Goal: Information Seeking & Learning: Compare options

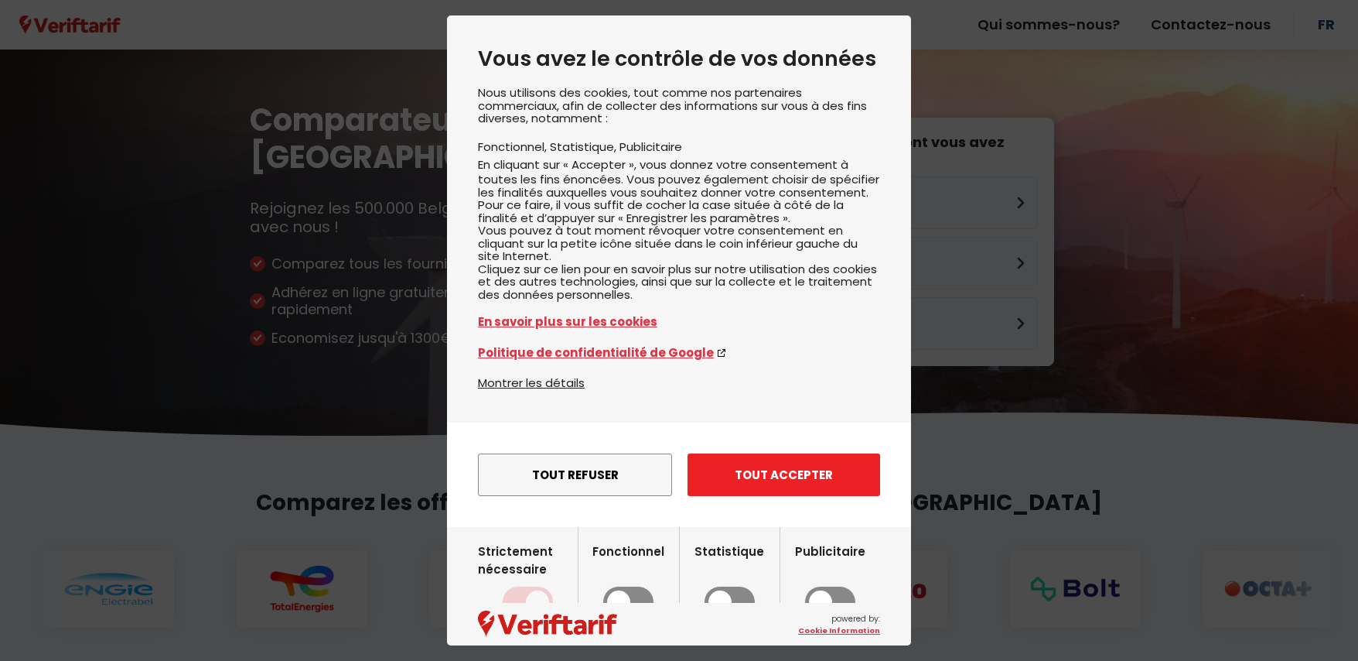
click at [786, 496] on button "Tout accepter" at bounding box center [784, 474] width 193 height 43
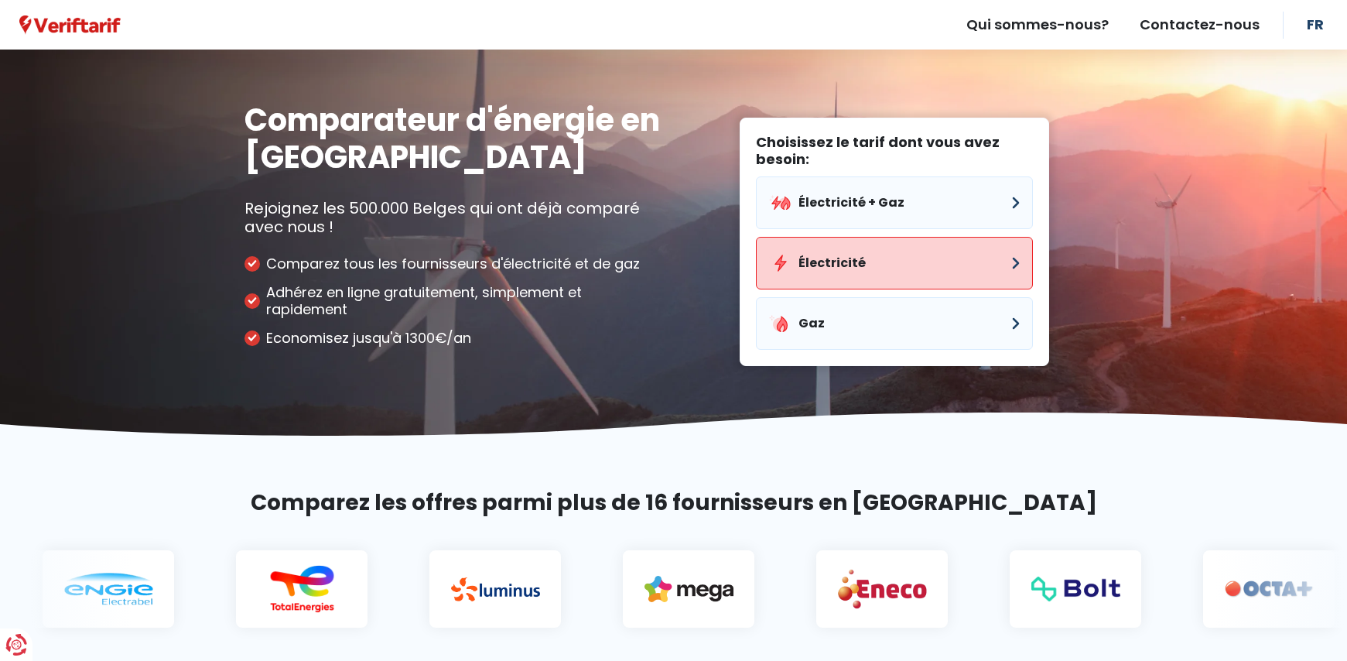
click at [888, 254] on button "Électricité" at bounding box center [894, 263] width 277 height 53
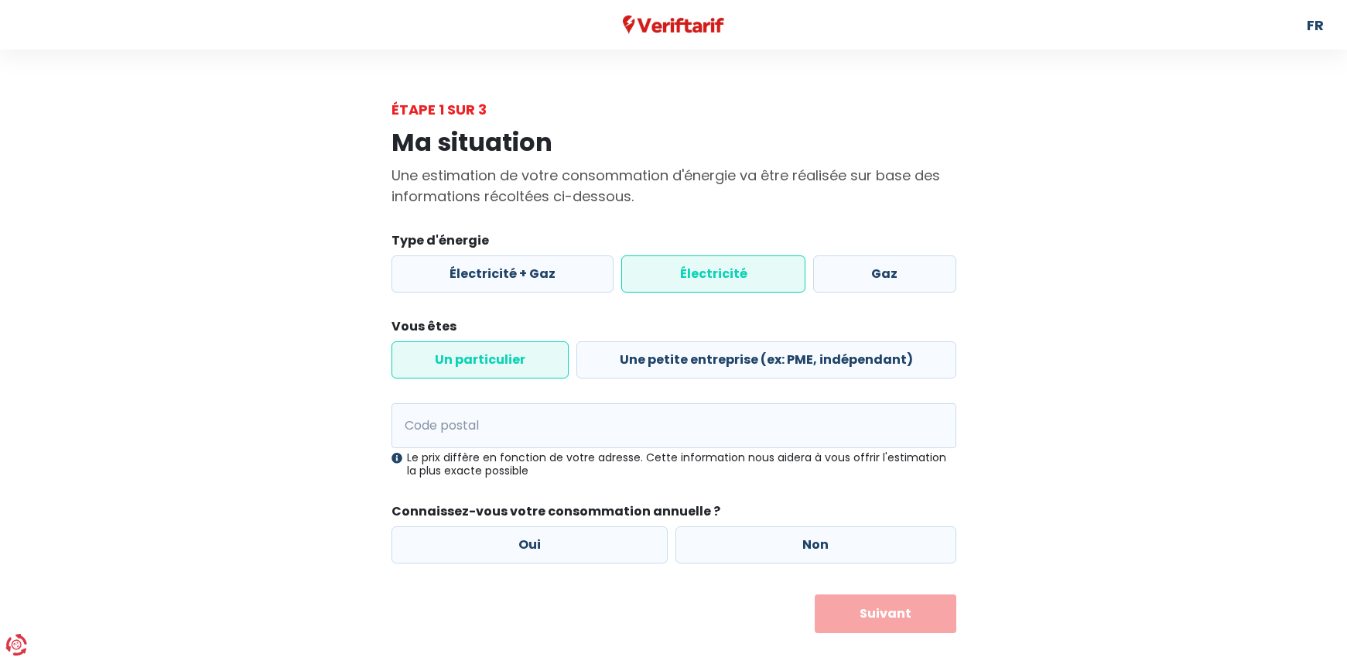
scroll to position [22, 0]
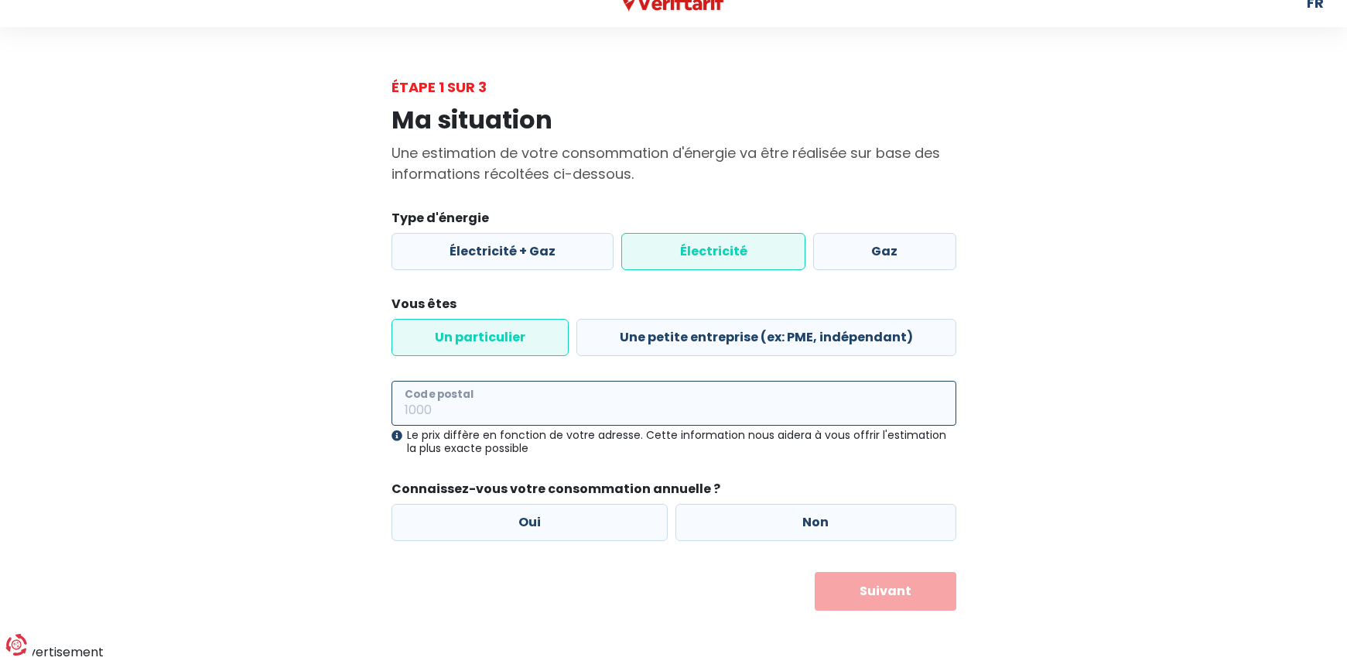
drag, startPoint x: 444, startPoint y: 405, endPoint x: 389, endPoint y: 394, distance: 56.0
click at [443, 405] on input "Code postal" at bounding box center [673, 403] width 565 height 45
type input "5530"
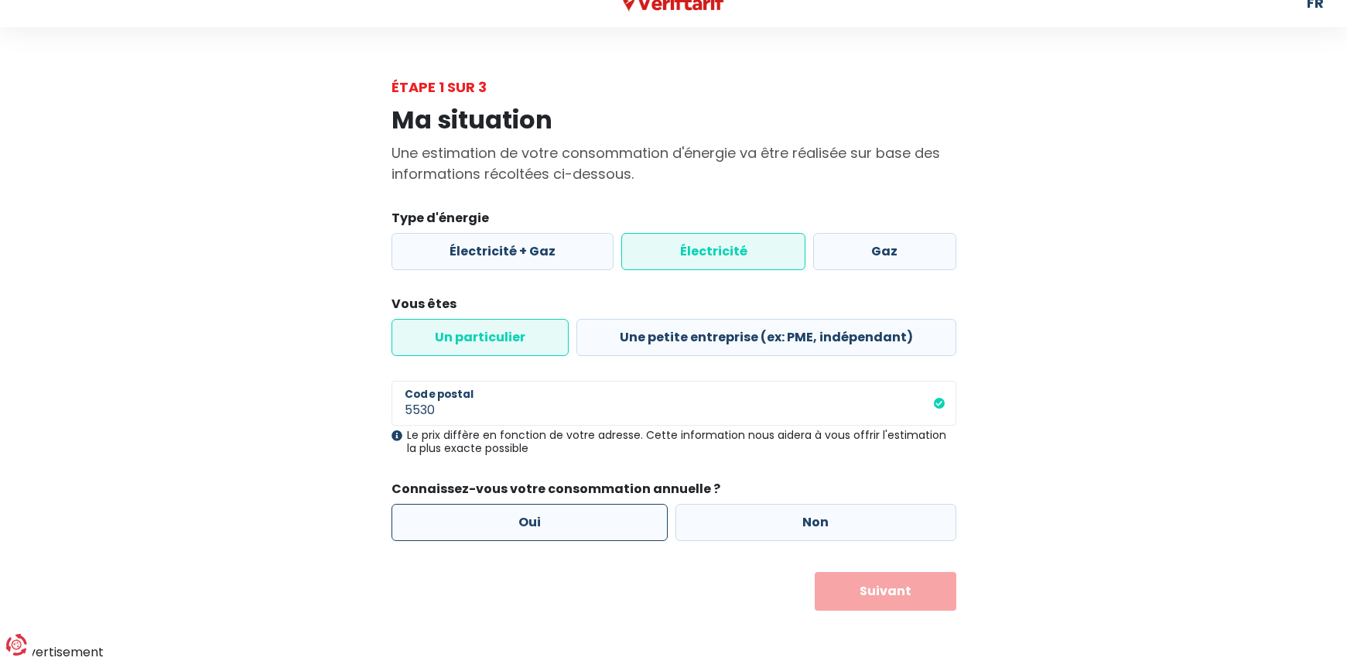
click at [548, 515] on label "Oui" at bounding box center [529, 522] width 277 height 37
click at [548, 515] on input "Oui" at bounding box center [529, 522] width 277 height 37
radio input "true"
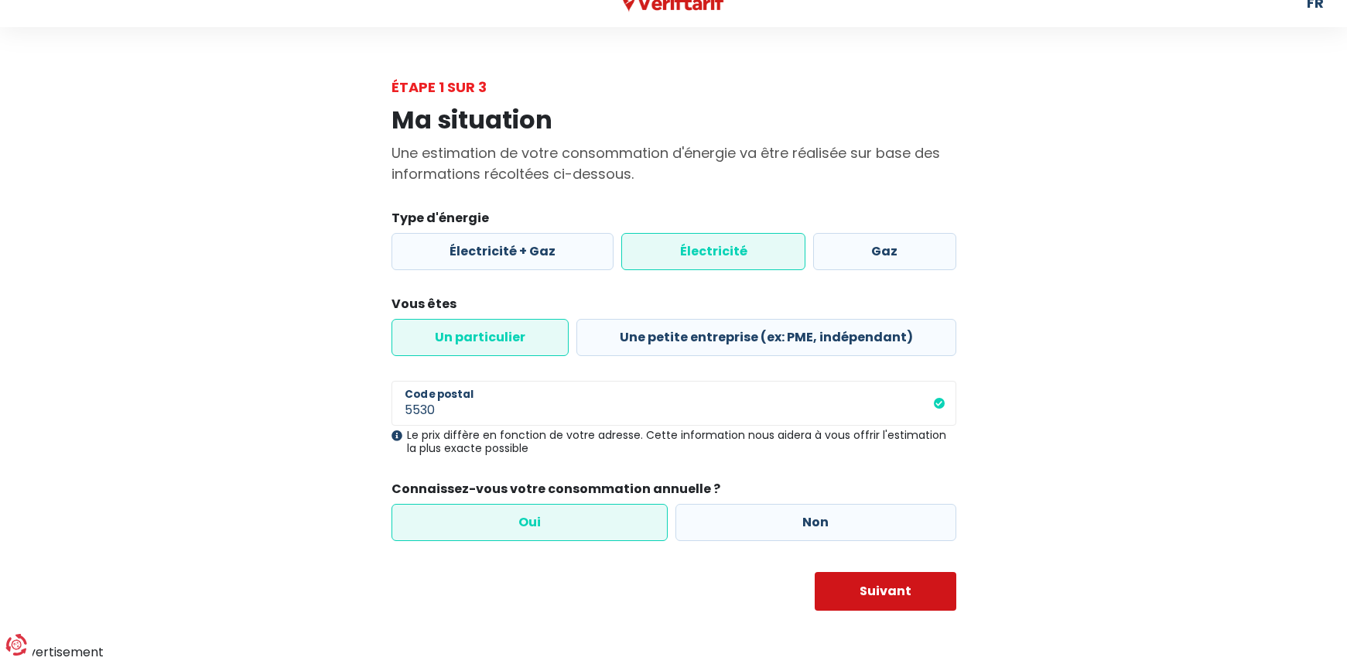
click at [889, 586] on button "Suivant" at bounding box center [885, 591] width 142 height 39
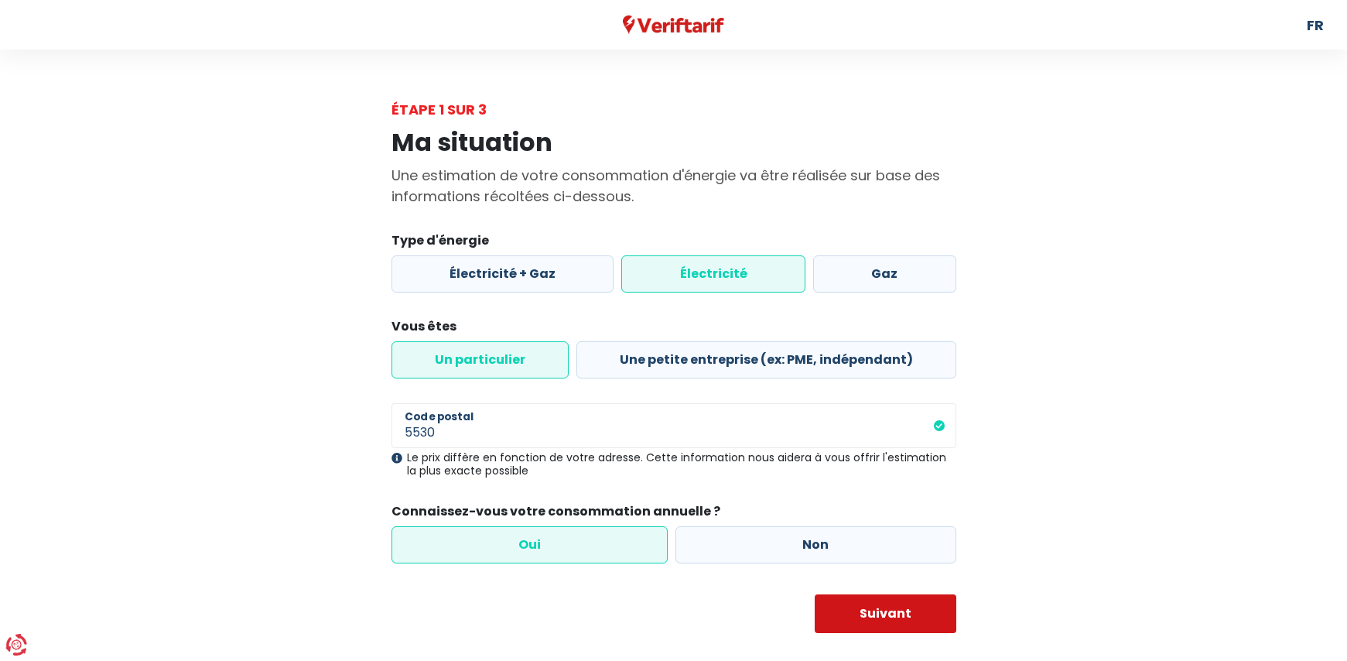
select select
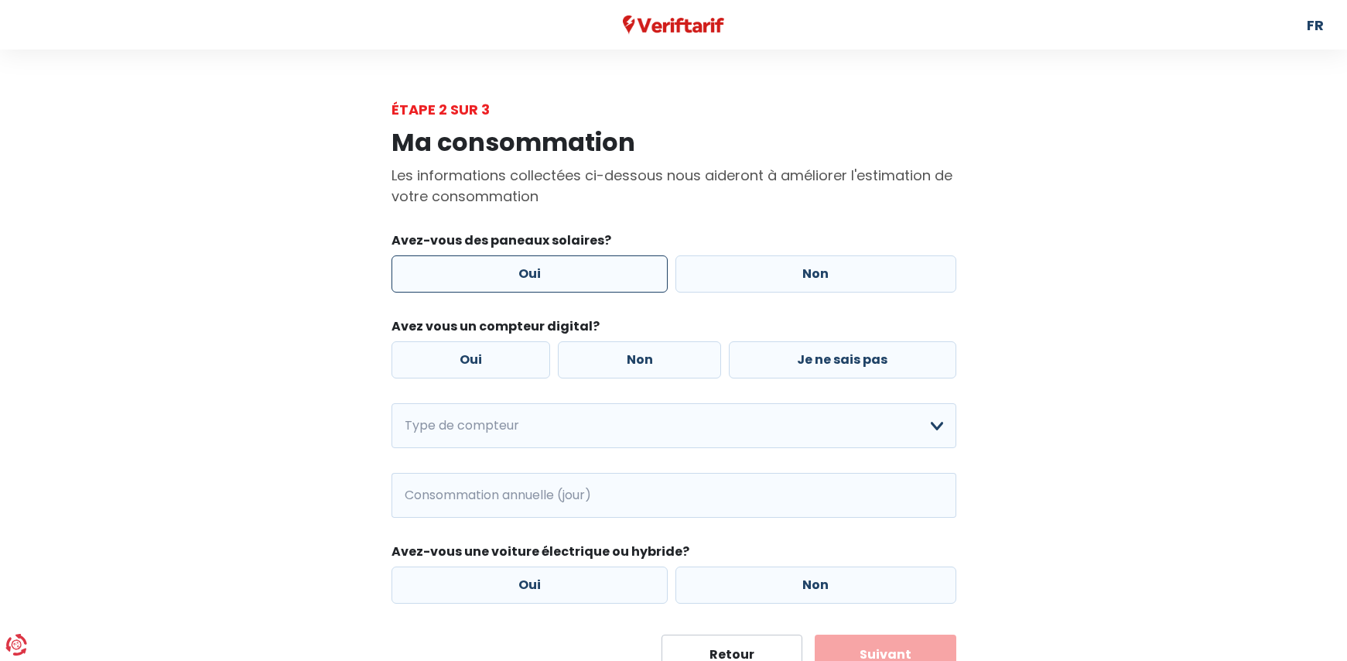
click at [591, 271] on label "Oui" at bounding box center [529, 273] width 277 height 37
click at [591, 271] on input "Oui" at bounding box center [529, 273] width 277 height 37
radio input "true"
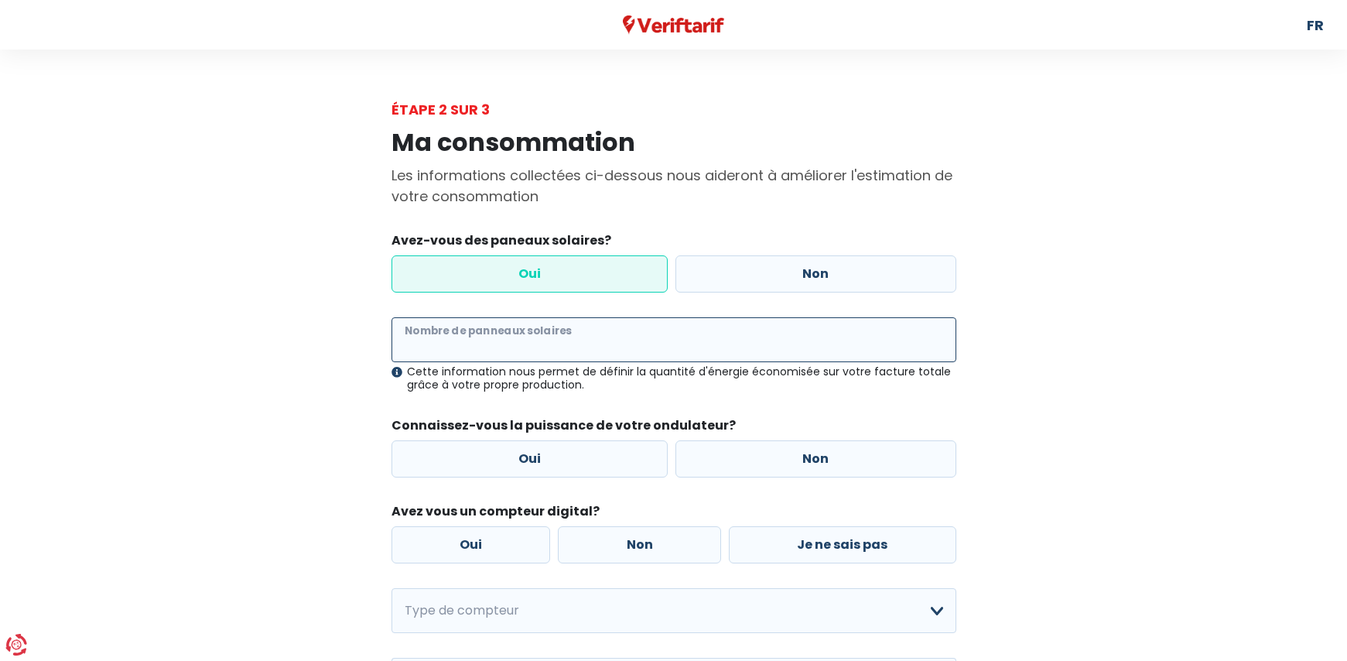
click at [452, 342] on input "Nombre de panneaux solaires" at bounding box center [673, 339] width 565 height 45
type input "16"
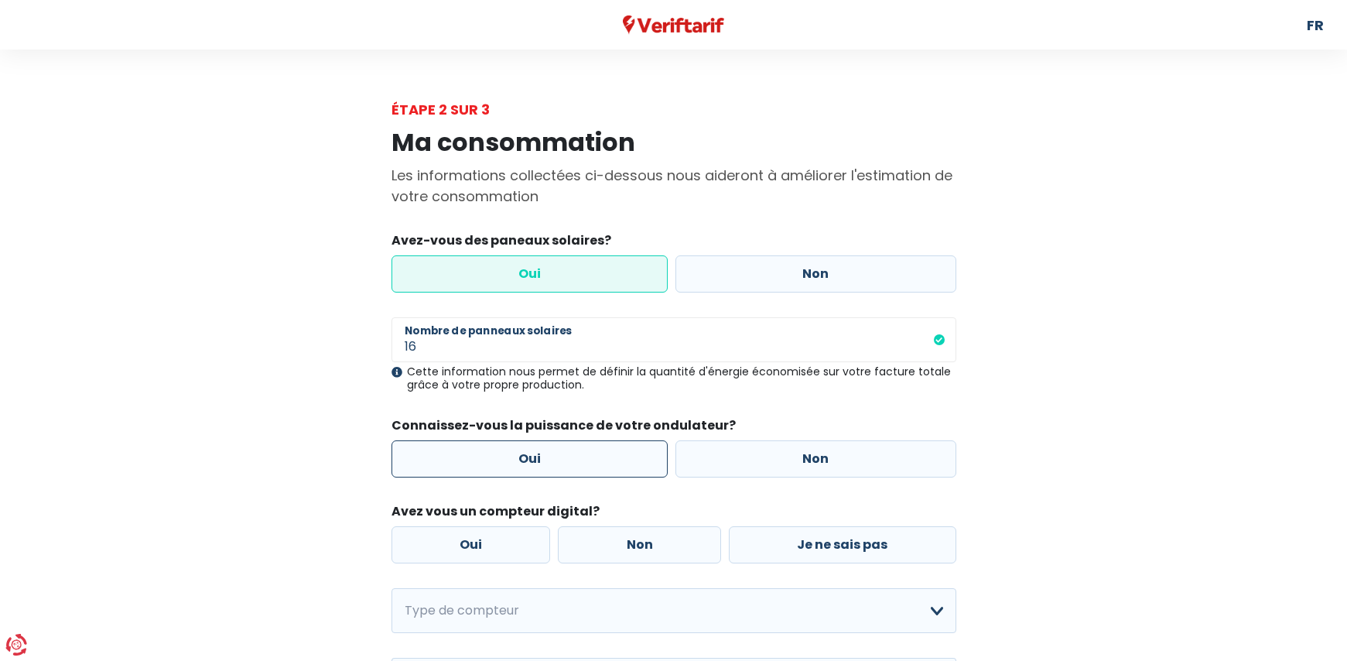
click at [529, 456] on label "Oui" at bounding box center [529, 458] width 277 height 37
click at [529, 456] on input "Oui" at bounding box center [529, 458] width 277 height 37
radio input "true"
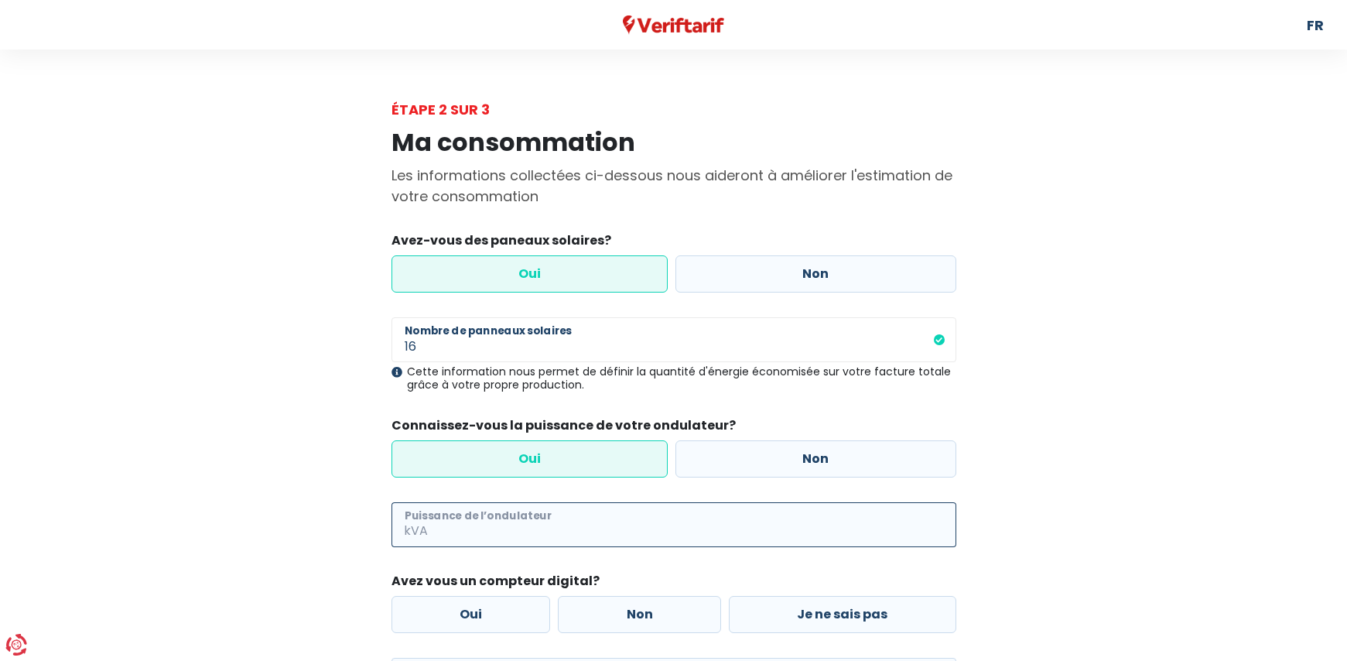
click at [473, 525] on input "Puissance de l’ondulateur" at bounding box center [693, 524] width 525 height 45
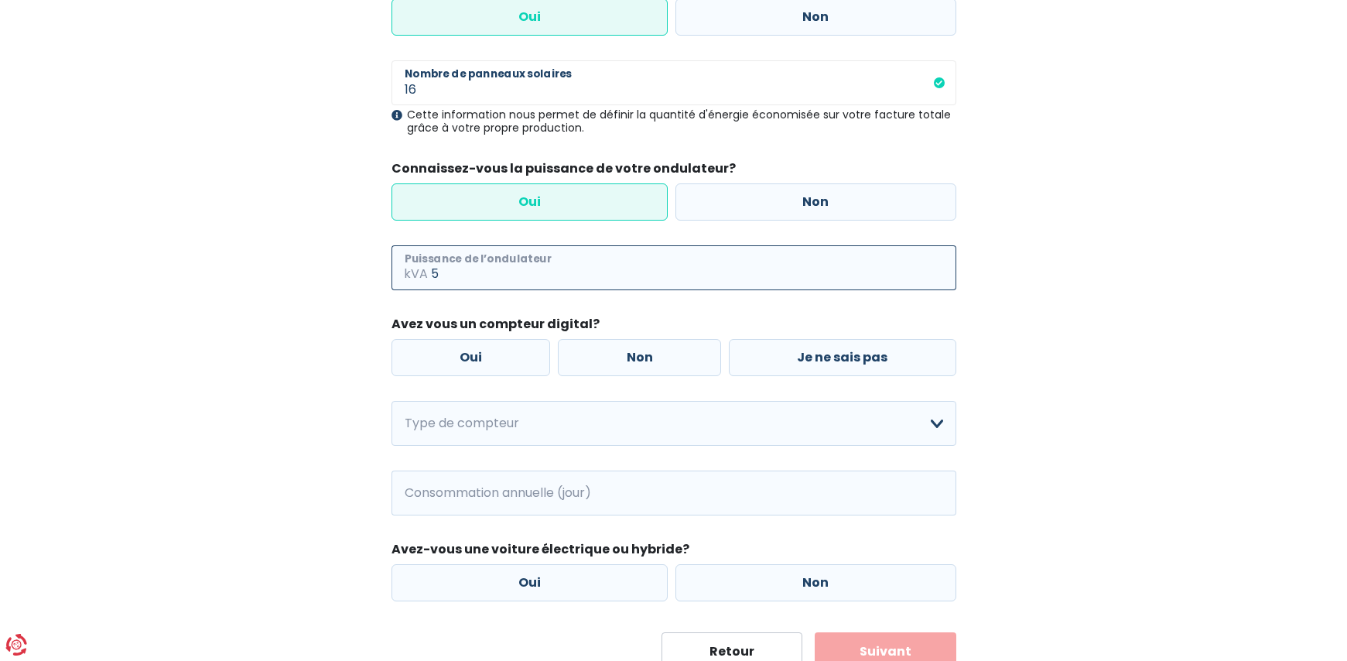
scroll to position [309, 0]
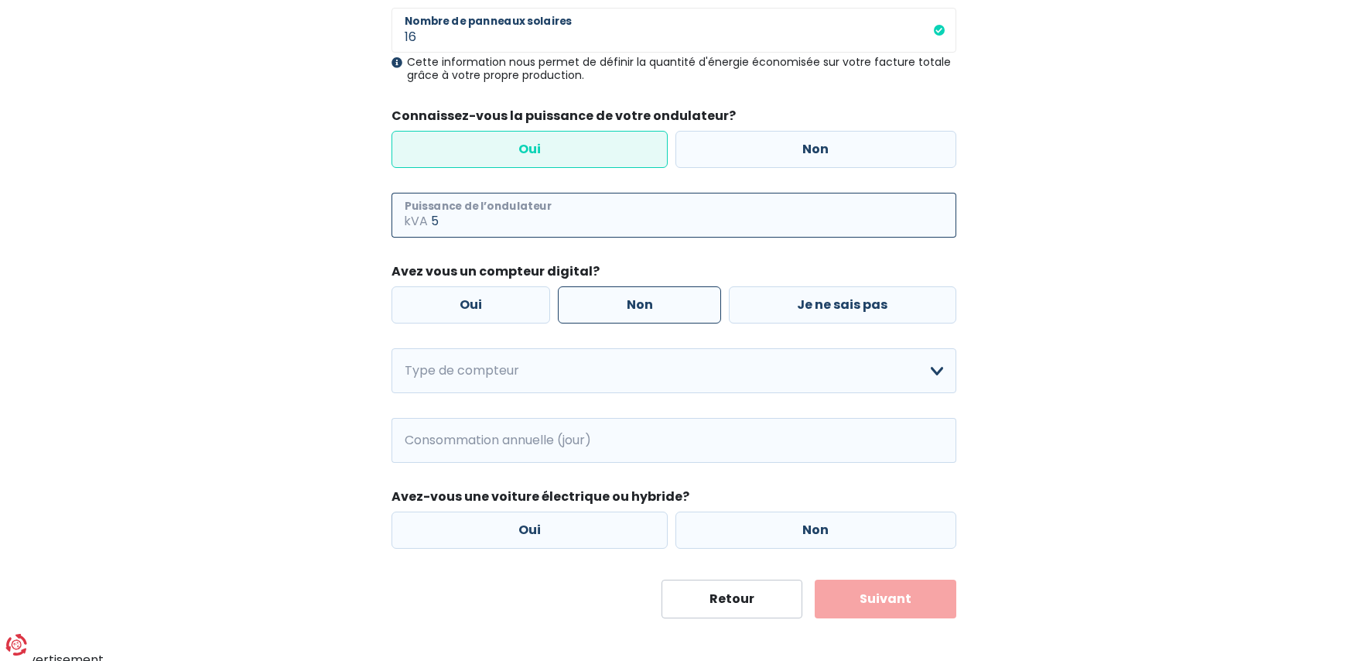
type input "5"
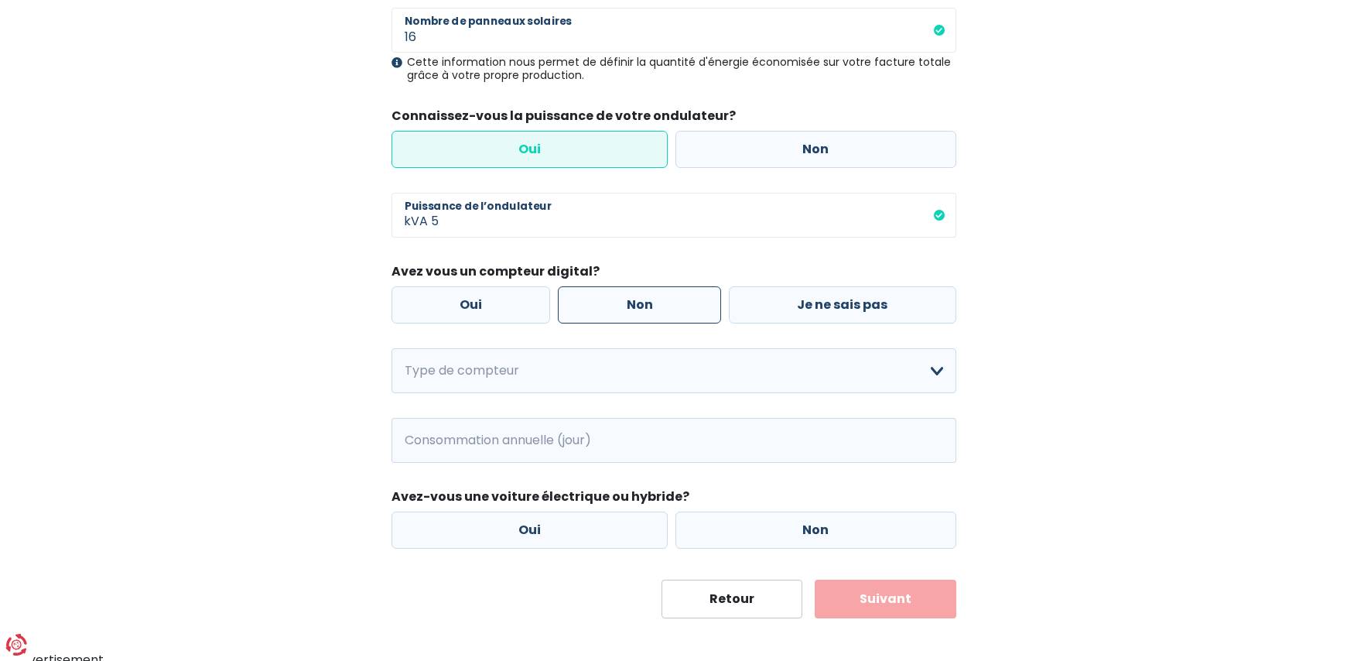
click at [623, 308] on label "Non" at bounding box center [639, 304] width 163 height 37
click at [623, 308] on input "Non" at bounding box center [639, 304] width 163 height 37
radio input "true"
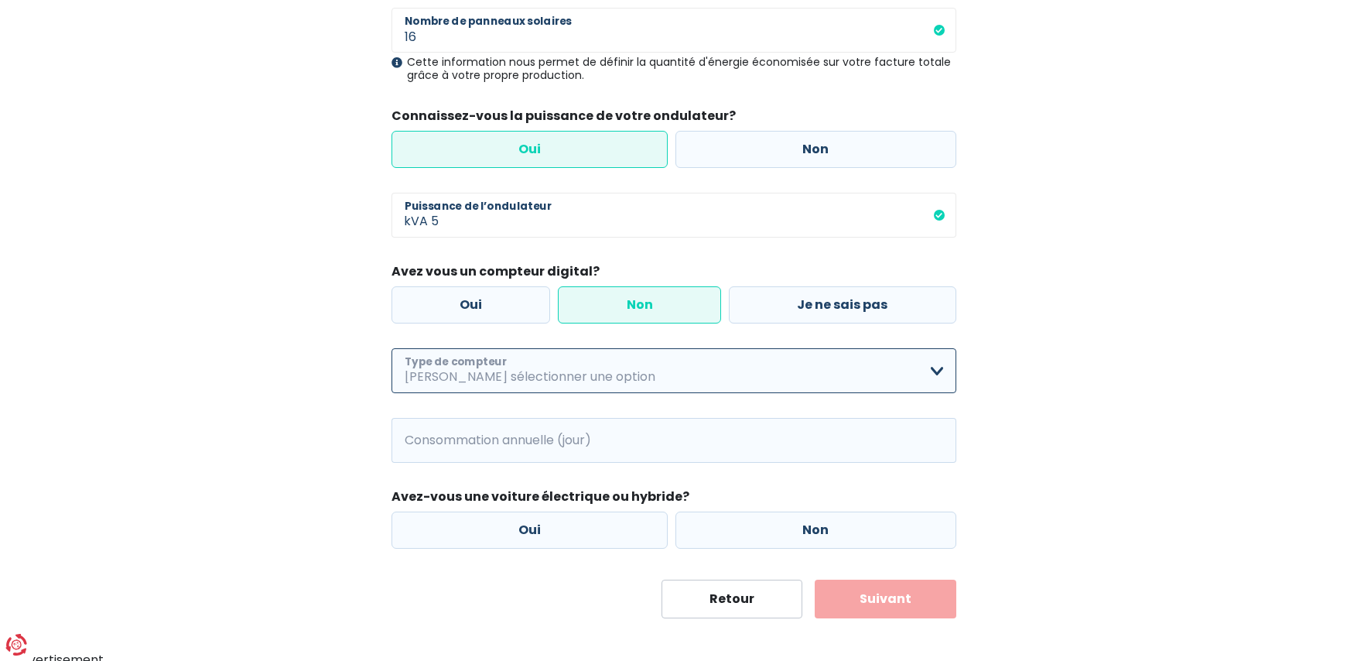
click at [569, 374] on select "Mono-horaire Bi-horaire Mono-horaire + exclusif nuit Bi-horaire + exclusif nuit…" at bounding box center [673, 370] width 565 height 45
select select "day_night_bi_hourly"
click at [391, 348] on select "Mono-horaire Bi-horaire Mono-horaire + exclusif nuit Bi-horaire + exclusif nuit…" at bounding box center [673, 370] width 565 height 45
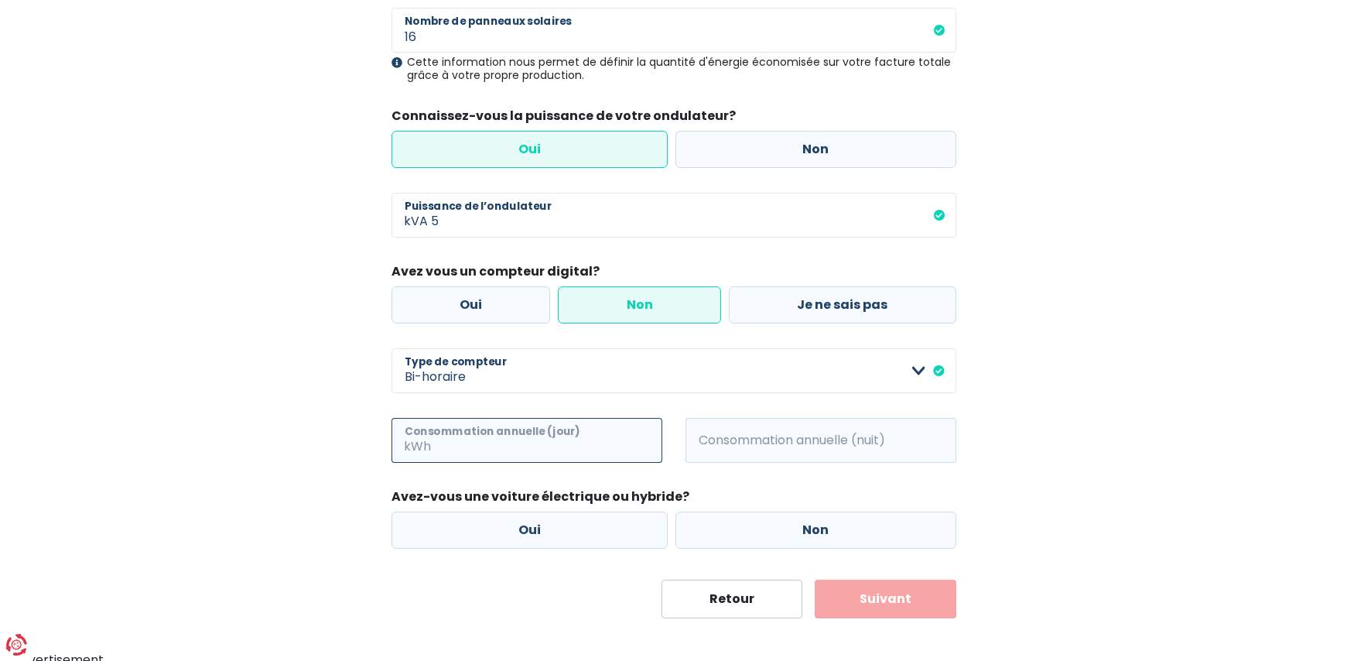
click at [469, 442] on input "Consommation annuelle (jour)" at bounding box center [548, 440] width 228 height 45
type input "933"
click at [753, 447] on input "Consommation annuelle (nuit)" at bounding box center [842, 440] width 228 height 45
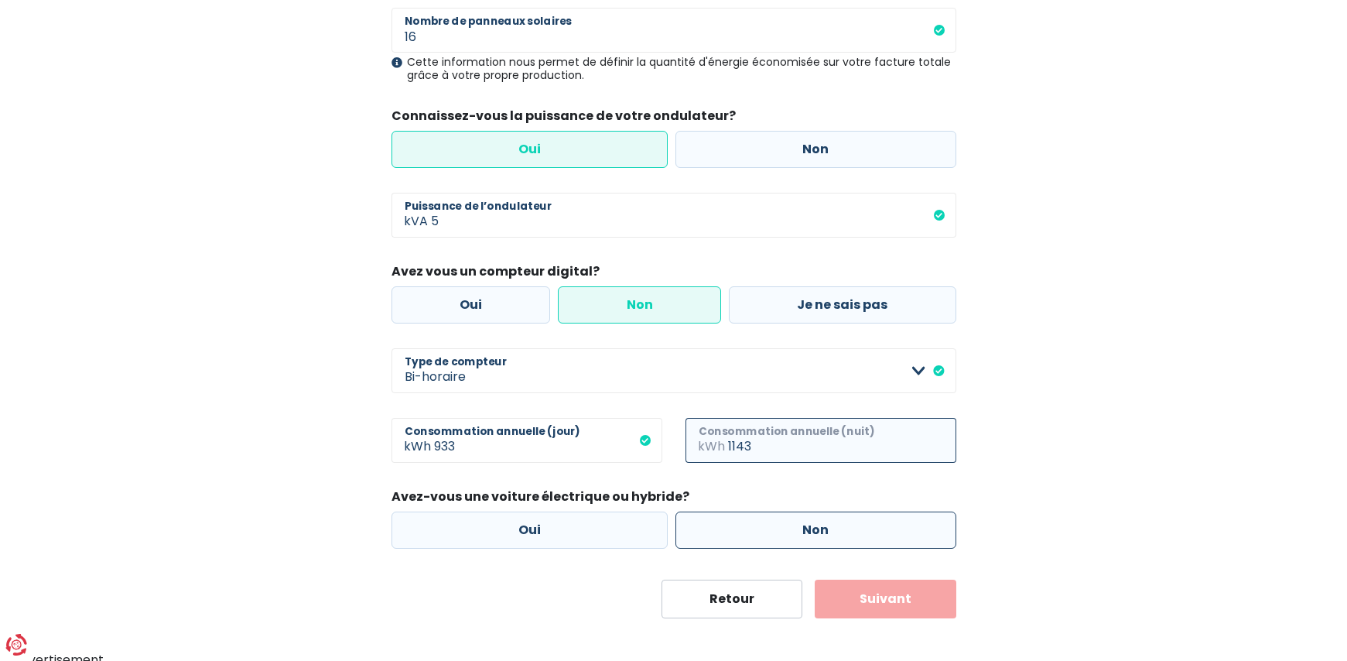
type input "1143"
click at [788, 530] on label "Non" at bounding box center [815, 529] width 281 height 37
click at [788, 530] on input "Non" at bounding box center [815, 529] width 281 height 37
radio input "true"
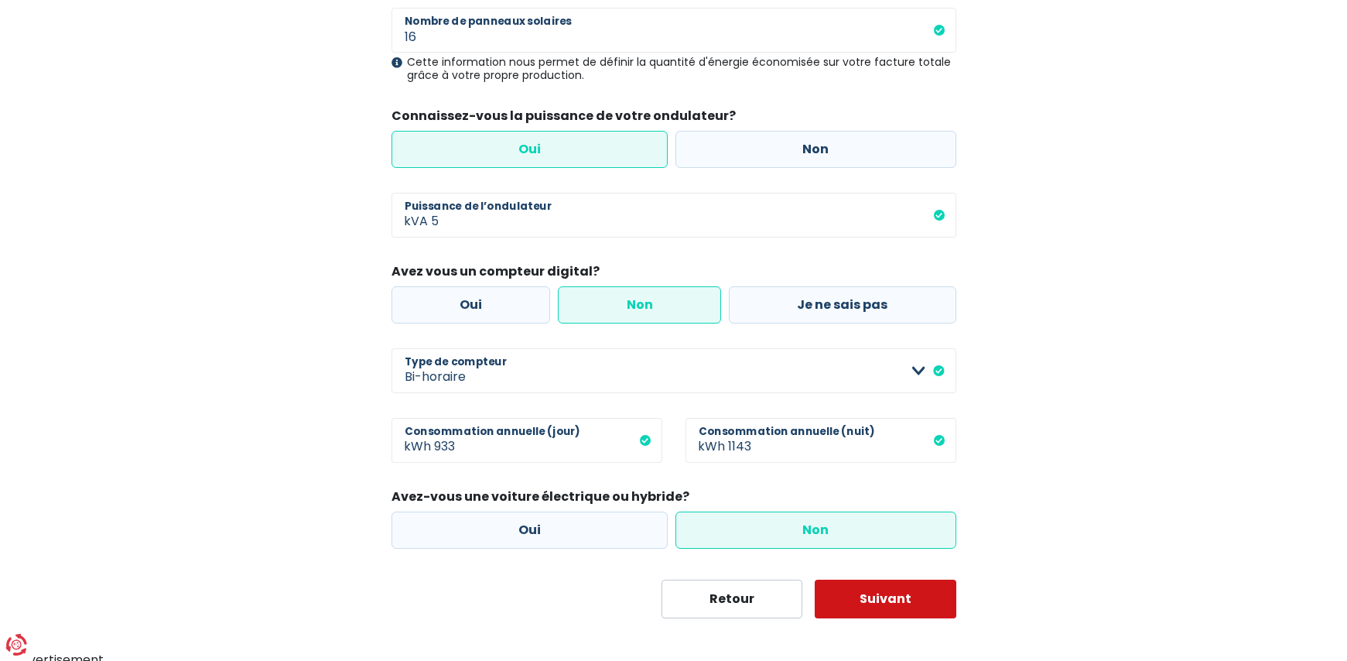
click at [900, 602] on button "Suivant" at bounding box center [885, 598] width 142 height 39
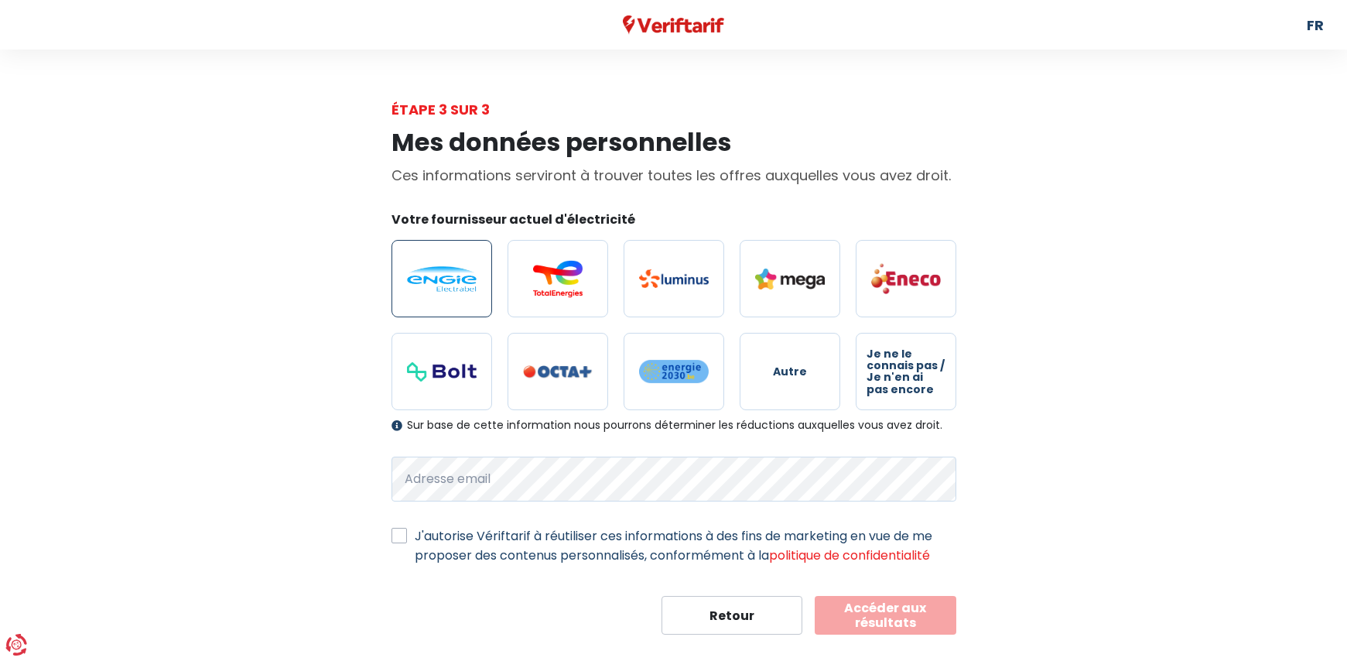
click at [453, 275] on img at bounding box center [442, 279] width 70 height 26
click at [453, 275] on input "radio" at bounding box center [441, 278] width 101 height 77
radio input "true"
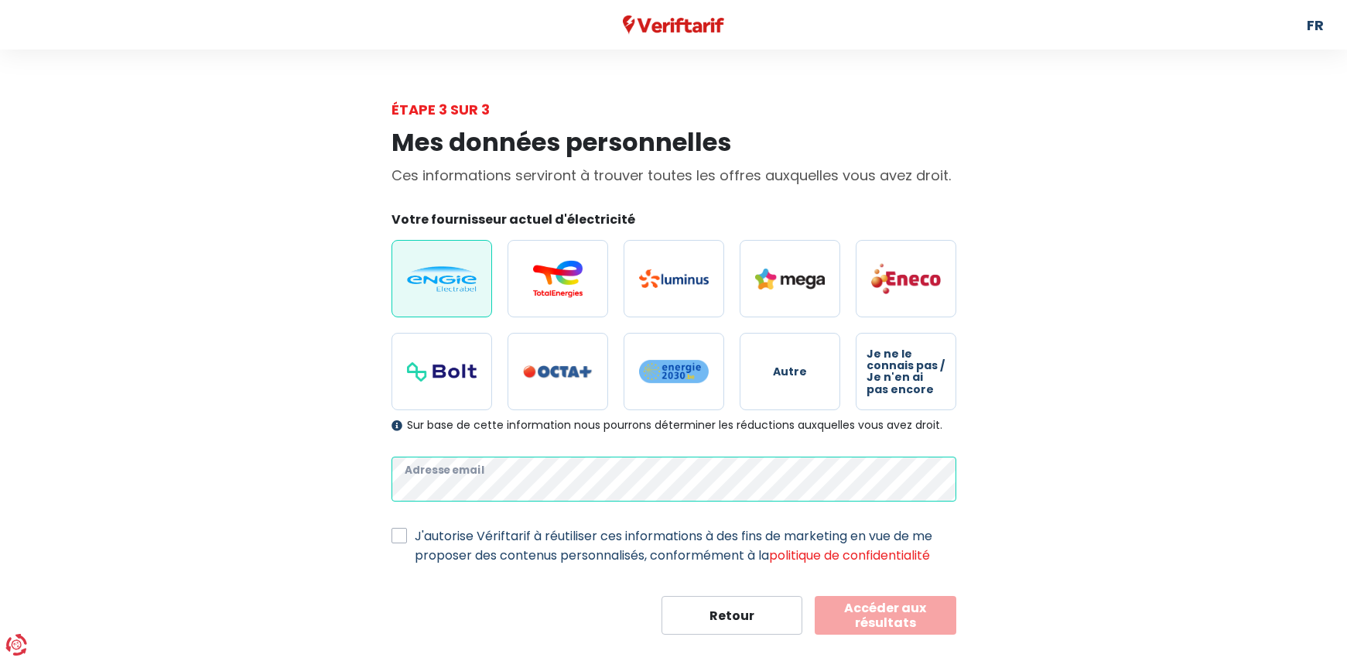
scroll to position [24, 0]
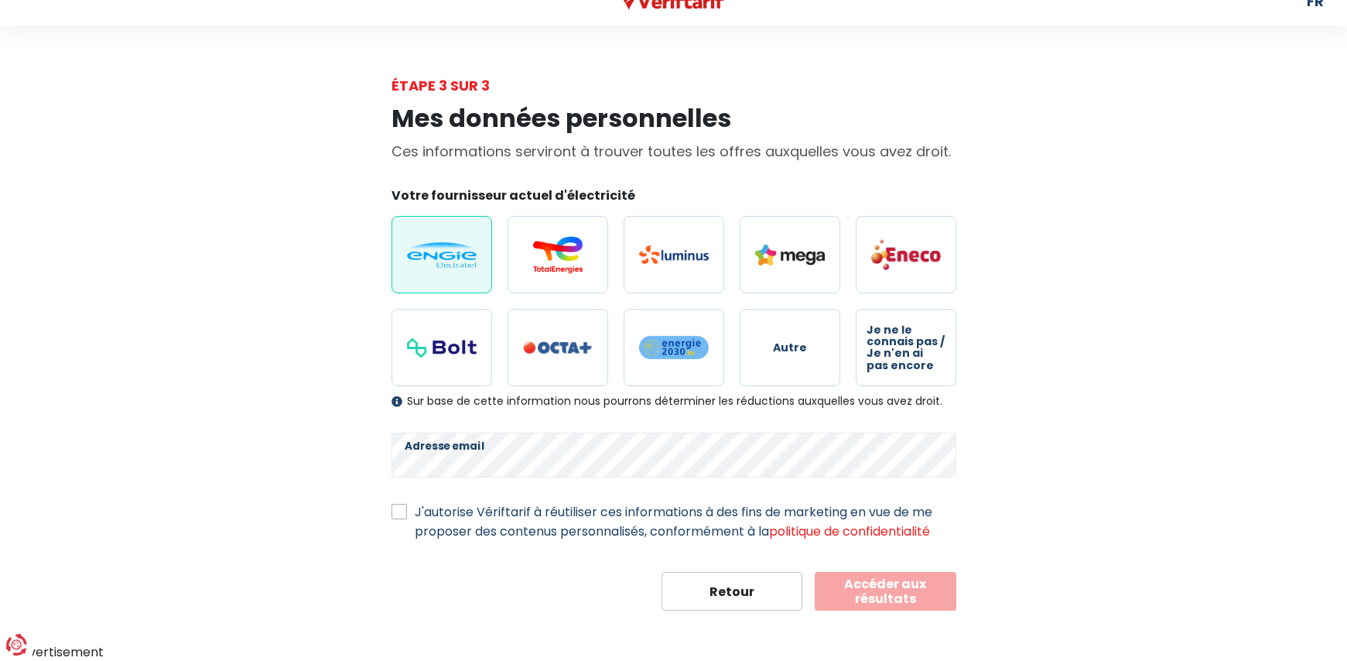
click at [415, 511] on label "J'autorise Vériftarif à réutiliser ces informations à des fins de marketing en …" at bounding box center [685, 521] width 541 height 39
click at [398, 511] on input "J'autorise Vériftarif à réutiliser ces informations à des fins de marketing en …" at bounding box center [398, 509] width 15 height 15
checkbox input "true"
click at [906, 587] on button "Accéder aux résultats" at bounding box center [885, 591] width 142 height 39
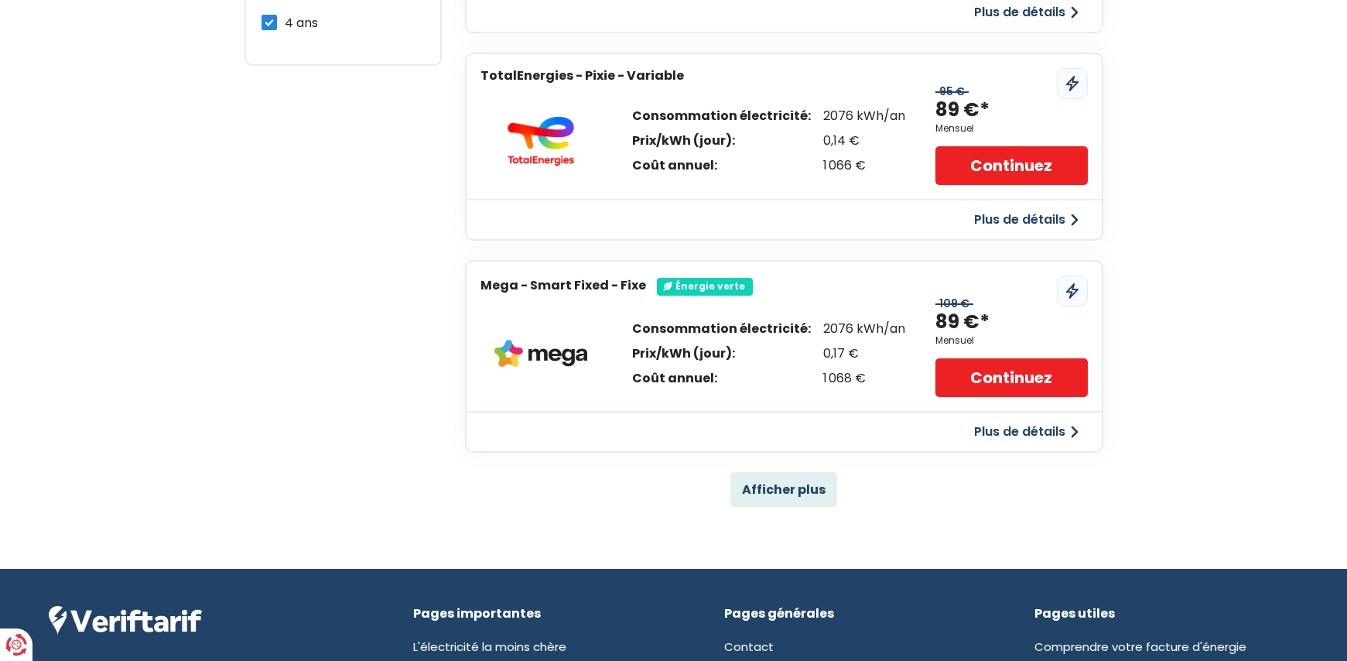
scroll to position [1006, 0]
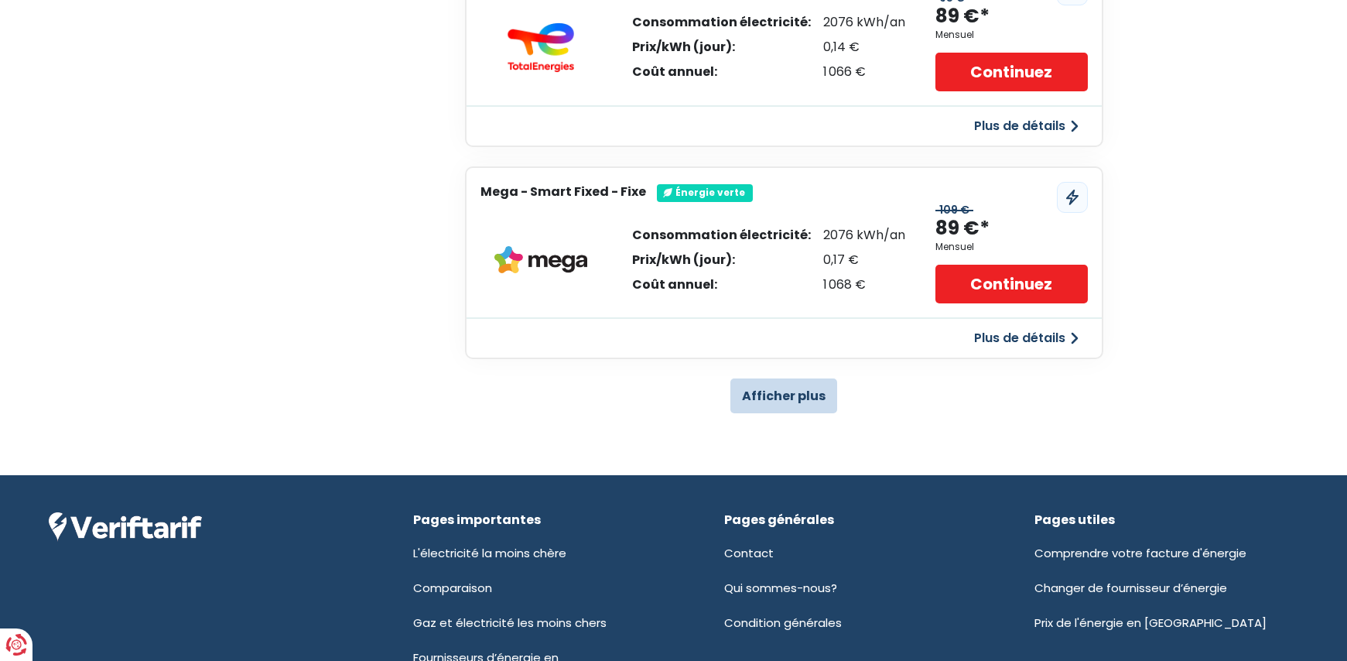
click at [797, 391] on button "Afficher plus" at bounding box center [783, 395] width 107 height 35
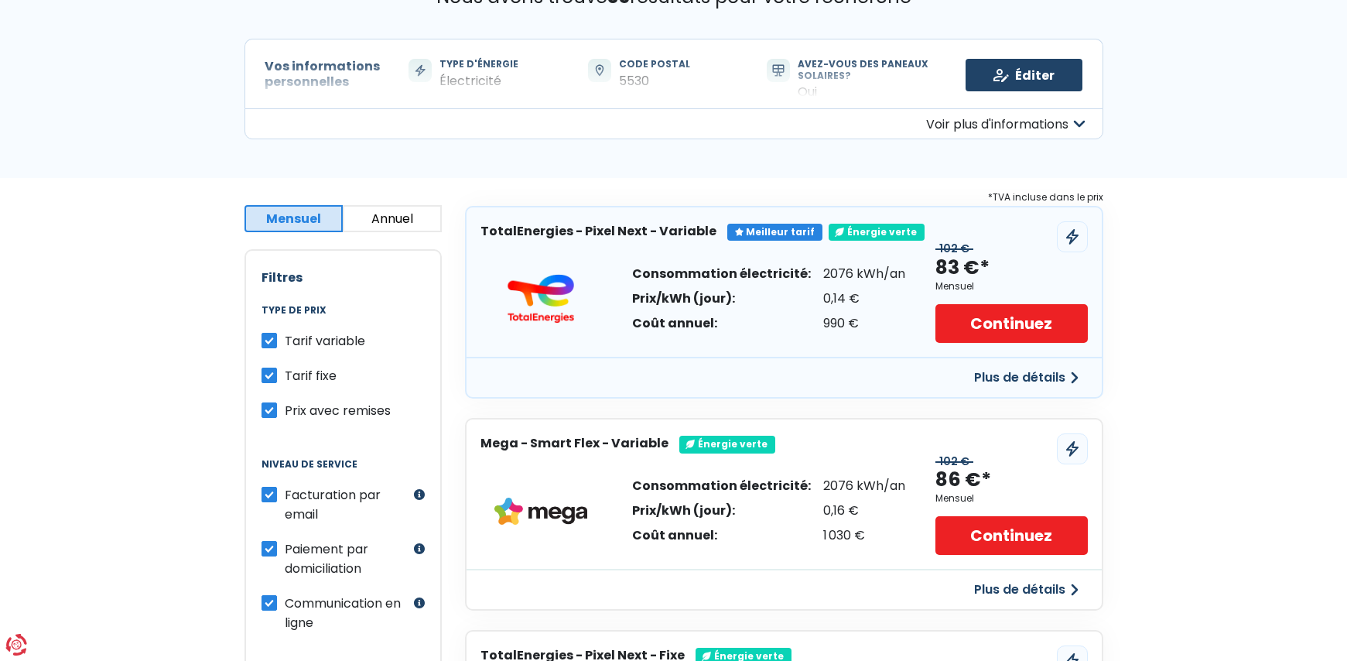
scroll to position [0, 0]
